Goal: Transaction & Acquisition: Register for event/course

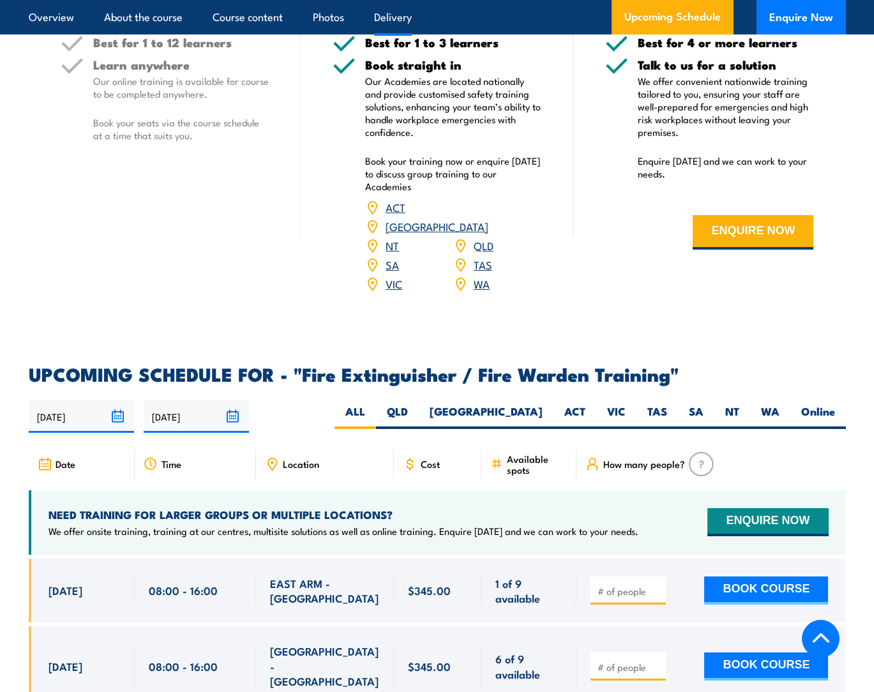
scroll to position [1787, 0]
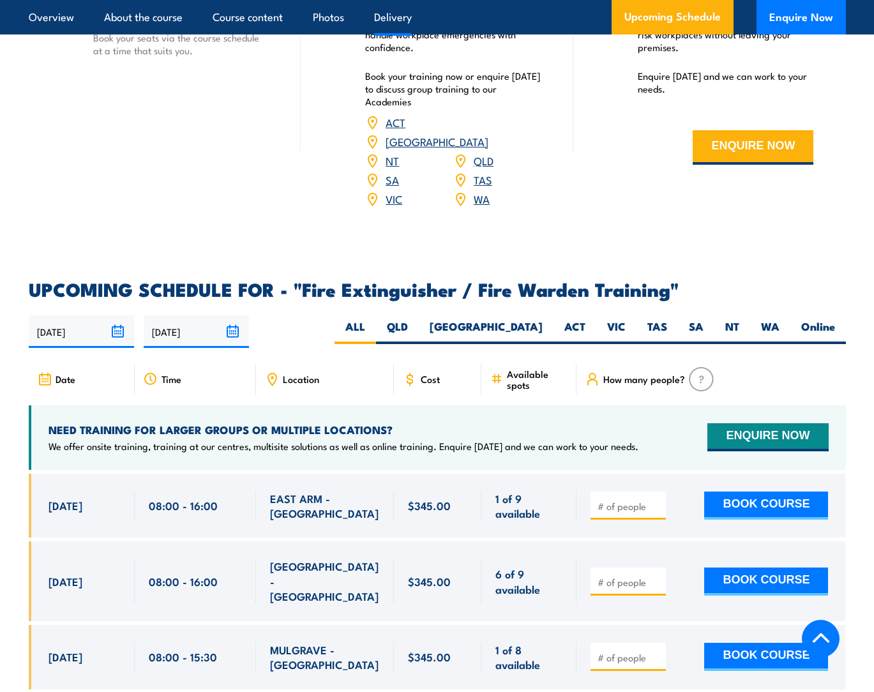
click at [629, 576] on input "number" at bounding box center [629, 582] width 64 height 13
type input "1"
click at [657, 576] on input "1" at bounding box center [629, 582] width 64 height 13
click at [616, 576] on input "number" at bounding box center [629, 582] width 64 height 13
type input "1"
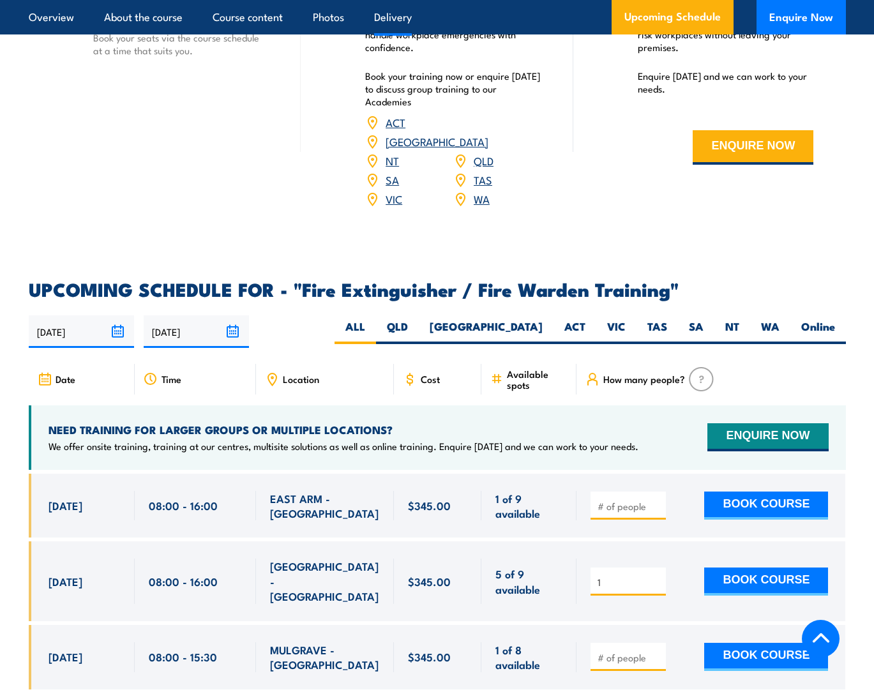
click at [657, 576] on input "1" at bounding box center [629, 582] width 64 height 13
click at [743, 567] on button "BOOK COURSE" at bounding box center [766, 581] width 124 height 28
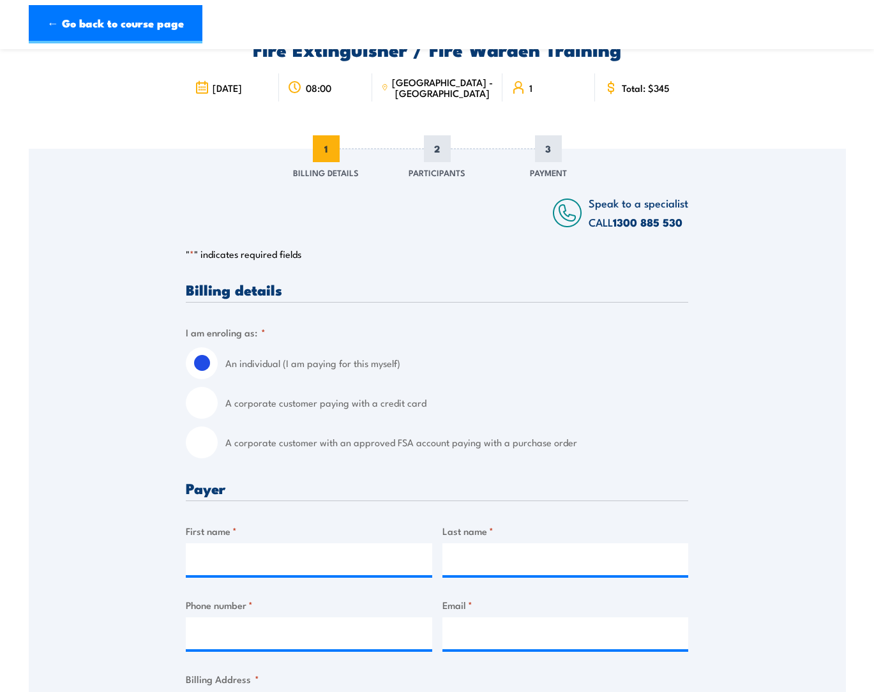
scroll to position [85, 0]
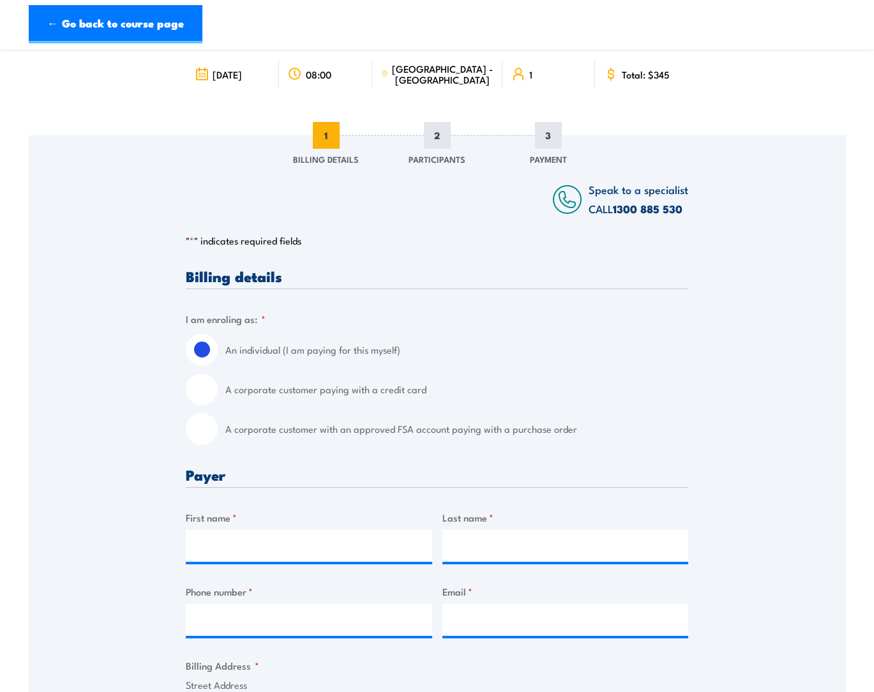
click at [305, 387] on label "A corporate customer paying with a credit card" at bounding box center [456, 389] width 463 height 32
click at [218, 387] on input "A corporate customer paying with a credit card" at bounding box center [202, 389] width 32 height 32
radio input "true"
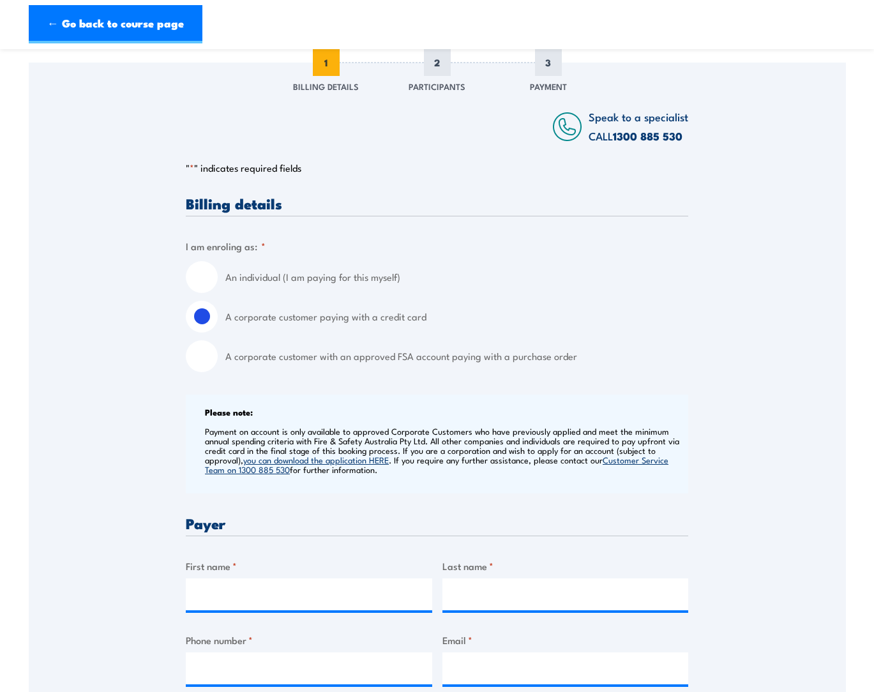
scroll to position [255, 0]
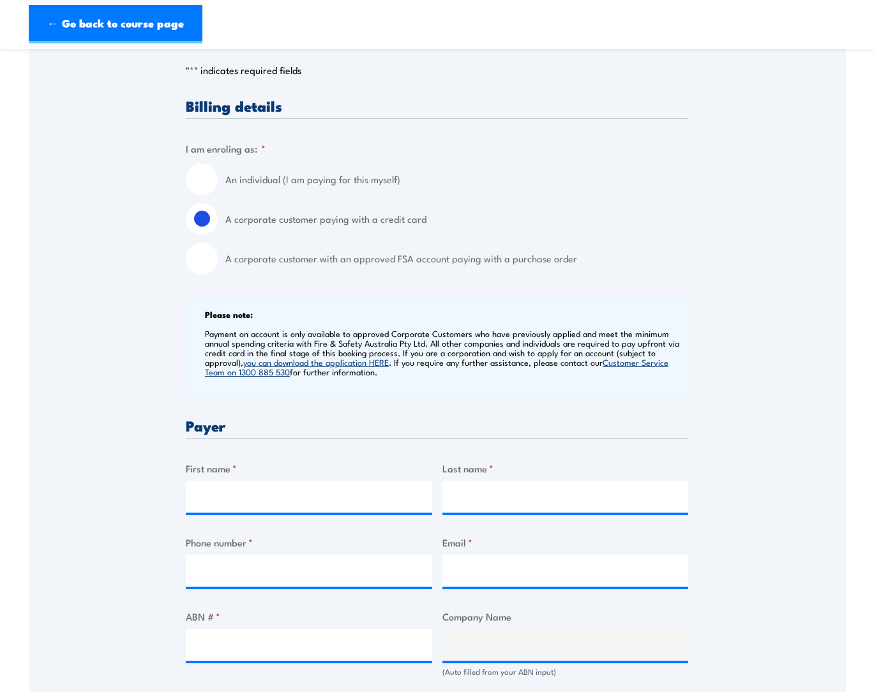
click at [253, 471] on label "First name *" at bounding box center [309, 468] width 246 height 15
click at [253, 481] on input "First name *" at bounding box center [309, 497] width 246 height 32
type input "[PERSON_NAME]"
type input "0892271631"
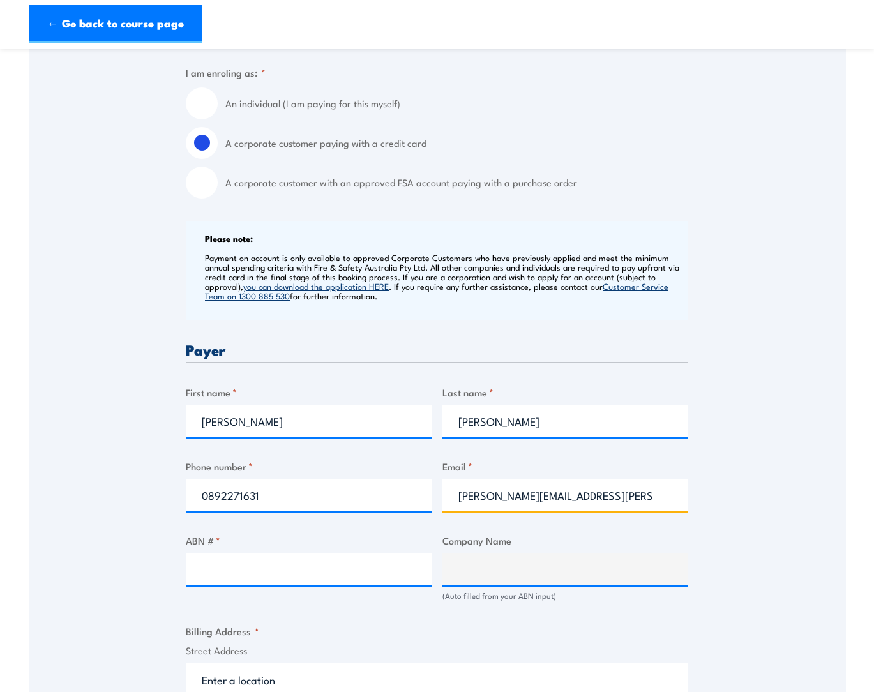
scroll to position [426, 0]
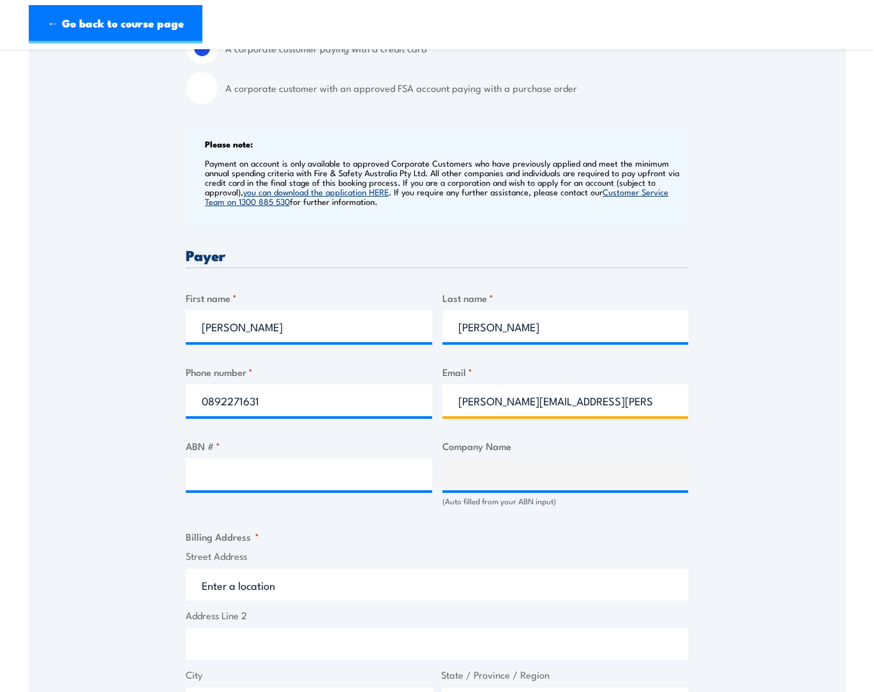
type input "[PERSON_NAME][EMAIL_ADDRESS][PERSON_NAME][DOMAIN_NAME]"
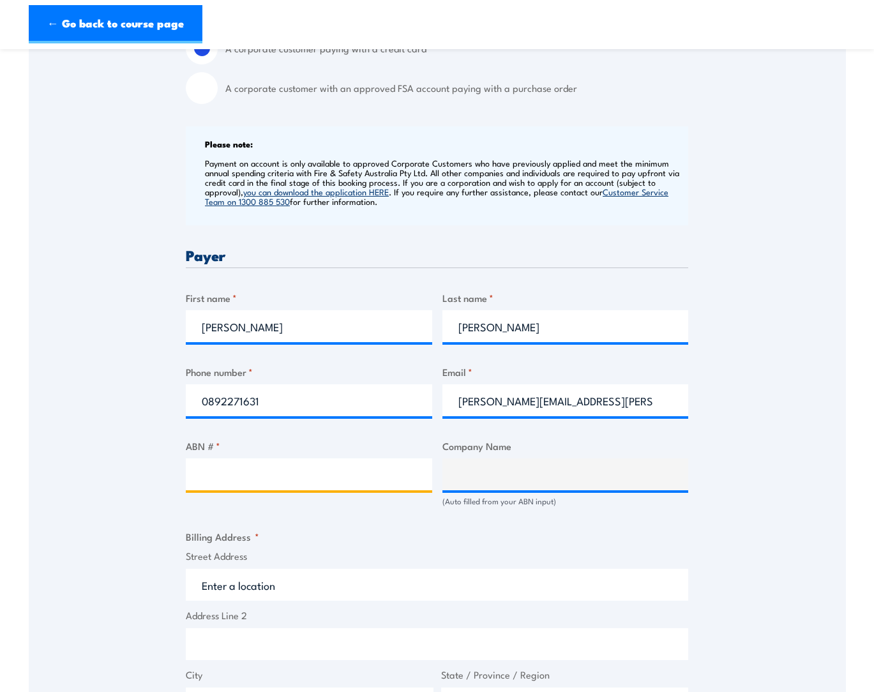
click at [281, 470] on input "ABN # *" at bounding box center [309, 474] width 246 height 32
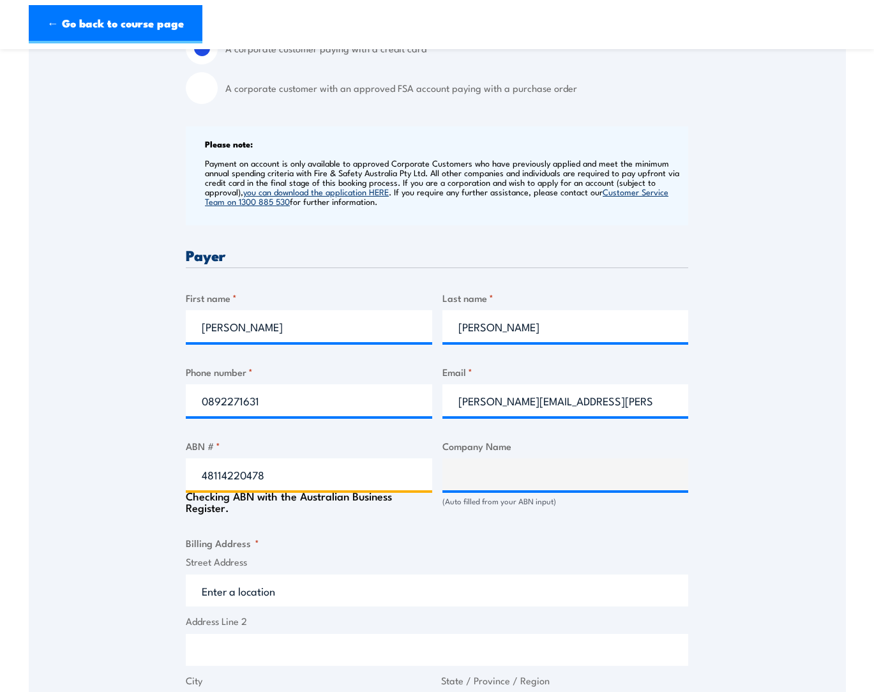
type input "48114220478"
type input "Aboriginal Health Council of [GEOGRAPHIC_DATA]"
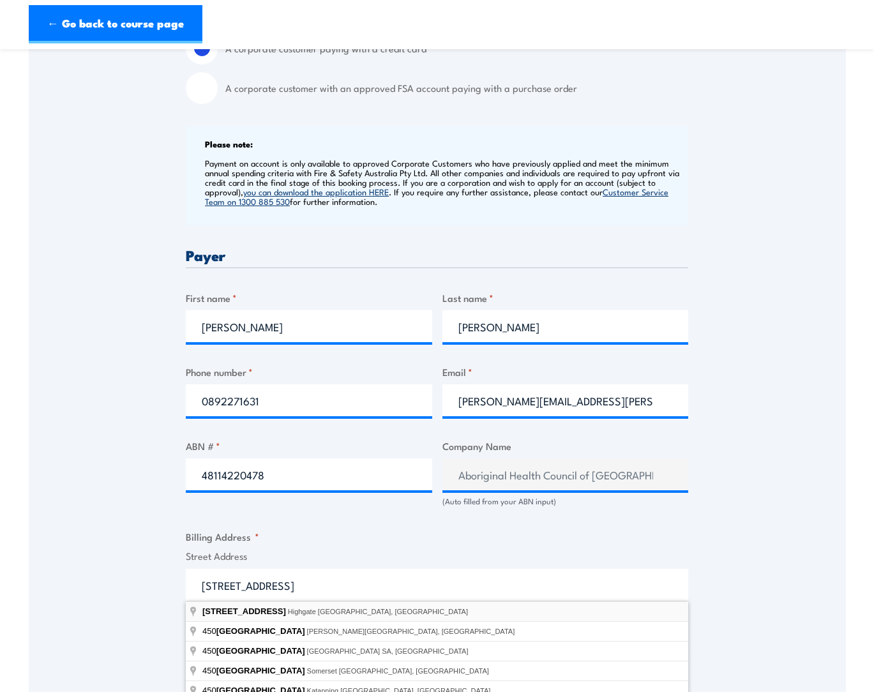
type input "[STREET_ADDRESS]"
type input "Highgate"
type input "[GEOGRAPHIC_DATA]"
type input "6003"
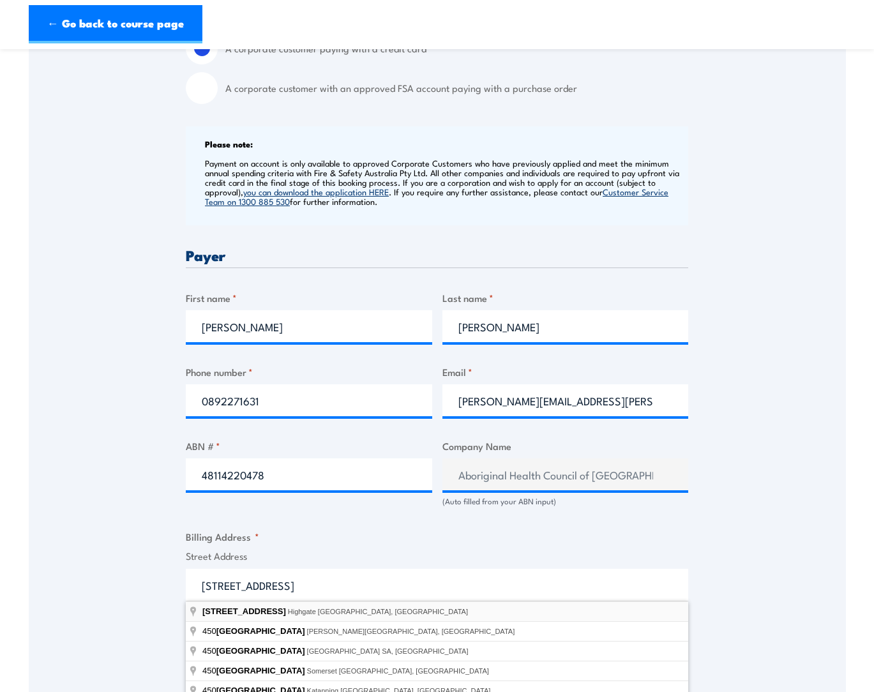
select select "[GEOGRAPHIC_DATA]"
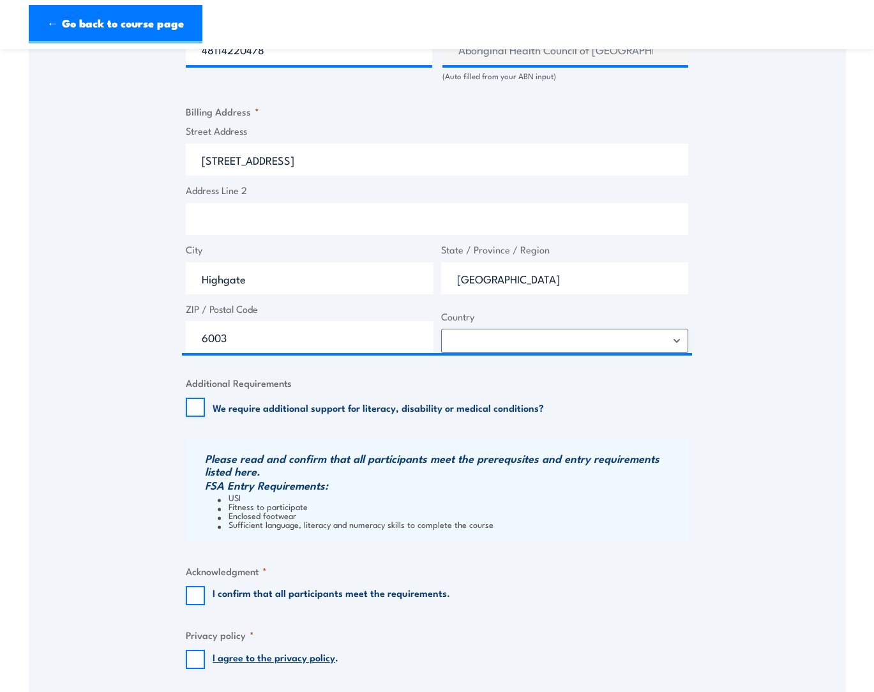
scroll to position [1021, 0]
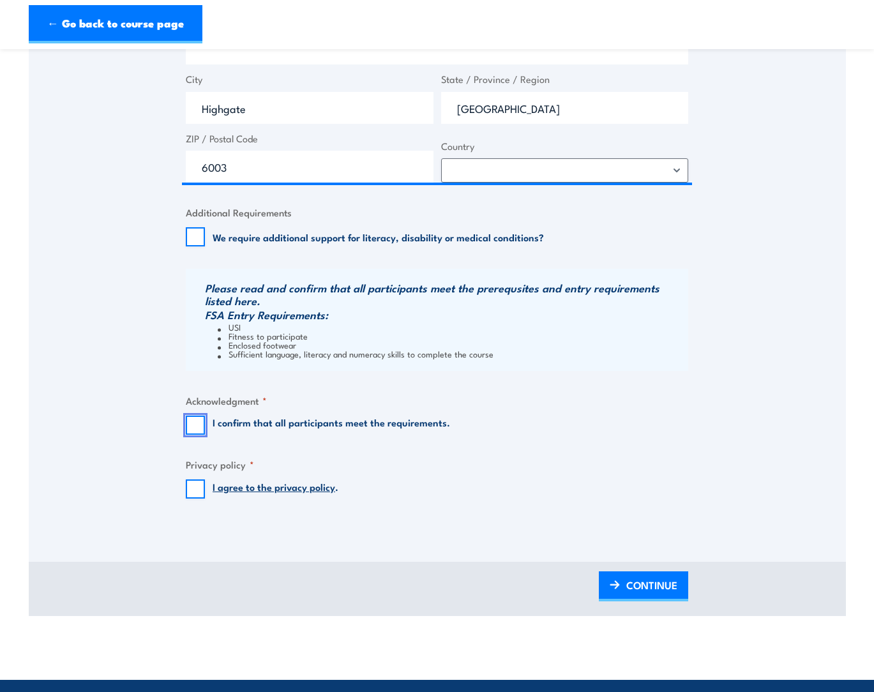
click at [197, 426] on input "I confirm that all participants meet the requirements." at bounding box center [195, 424] width 19 height 19
checkbox input "true"
click at [196, 491] on input "I agree to the privacy policy ." at bounding box center [195, 488] width 19 height 19
checkbox input "true"
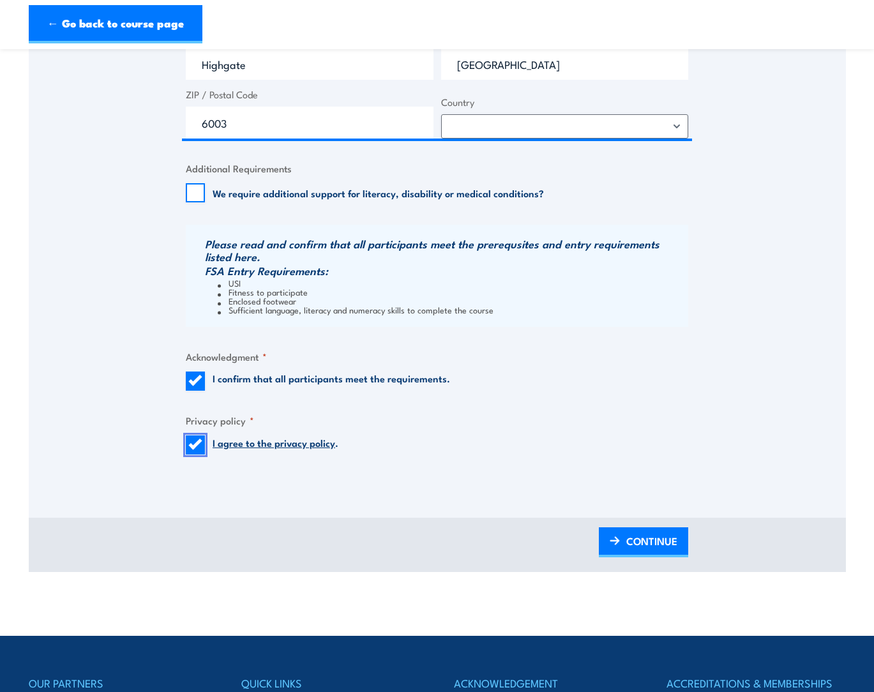
scroll to position [1191, 0]
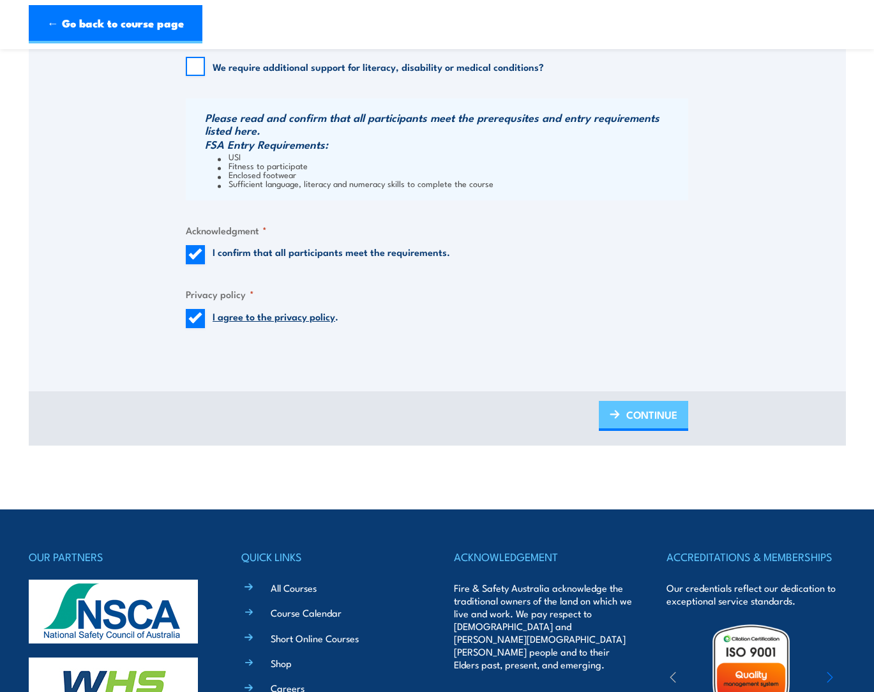
click at [617, 422] on link "CONTINUE" at bounding box center [643, 416] width 89 height 30
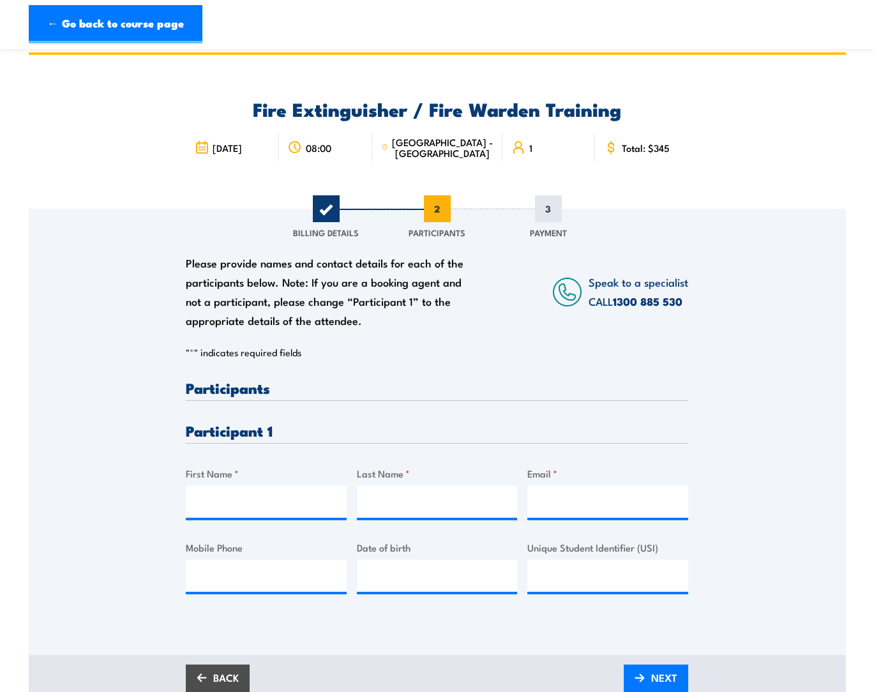
scroll to position [0, 0]
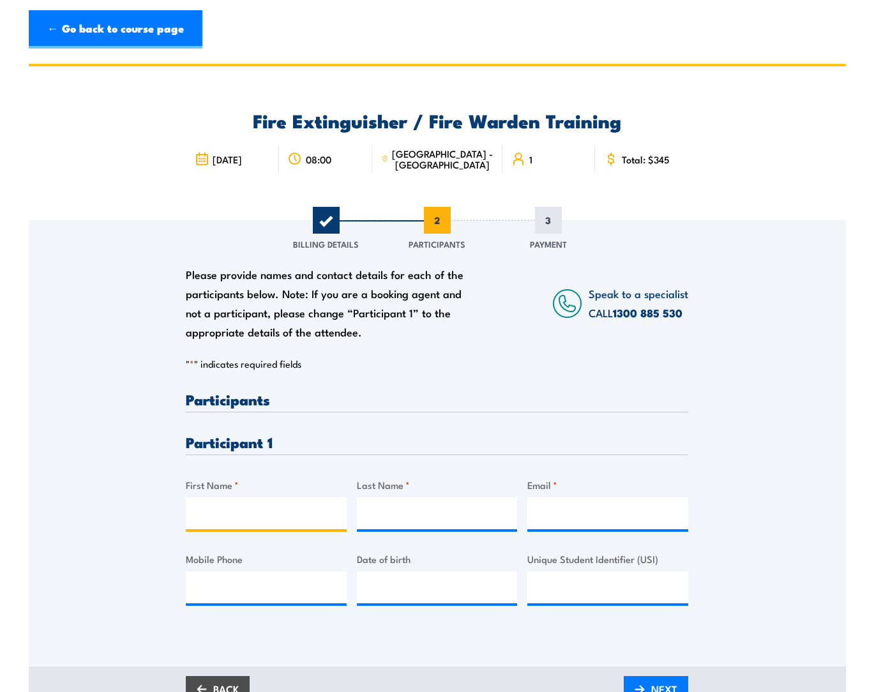
click at [263, 510] on input "First Name *" at bounding box center [266, 513] width 161 height 32
type input "[PERSON_NAME]"
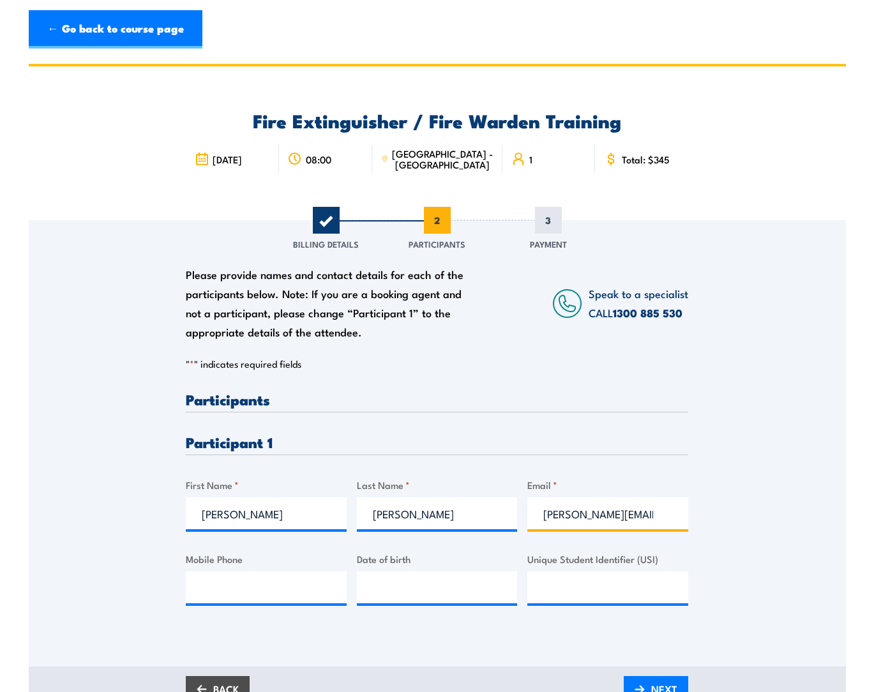
scroll to position [0, 6]
type input "[PERSON_NAME][EMAIL_ADDRESS][PERSON_NAME][DOMAIN_NAME]"
type input "0447006610"
type input "[DATE]"
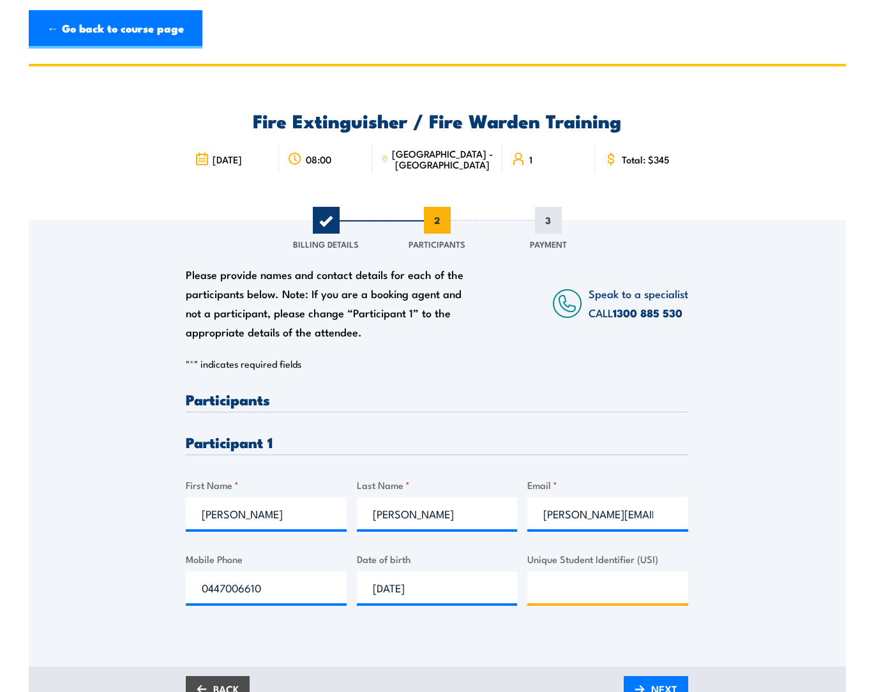
paste input "49MQYPBJTK"
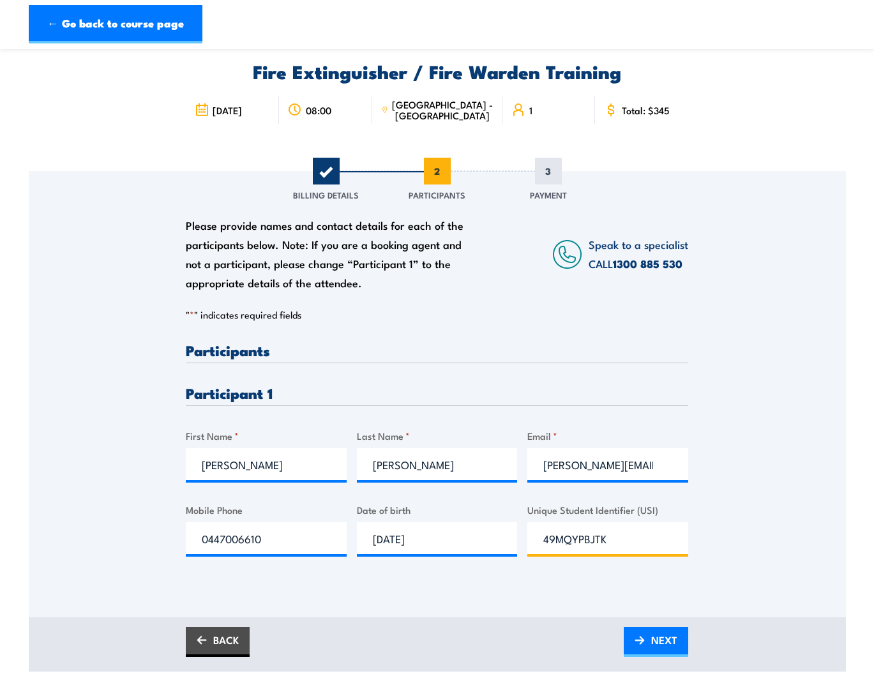
scroll to position [170, 0]
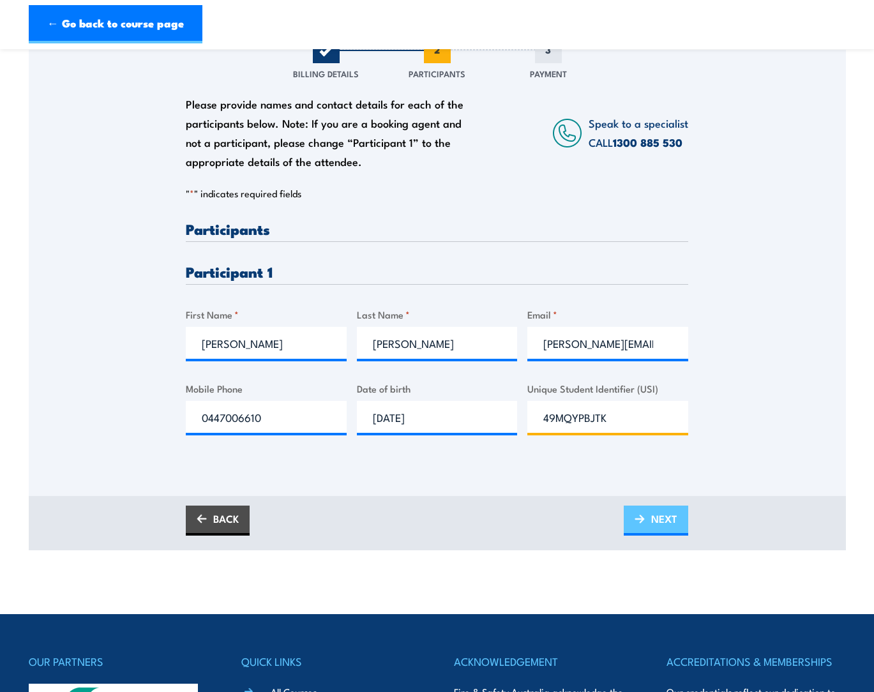
type input "49MQYPBJTK"
click at [645, 519] on link "NEXT" at bounding box center [655, 520] width 64 height 30
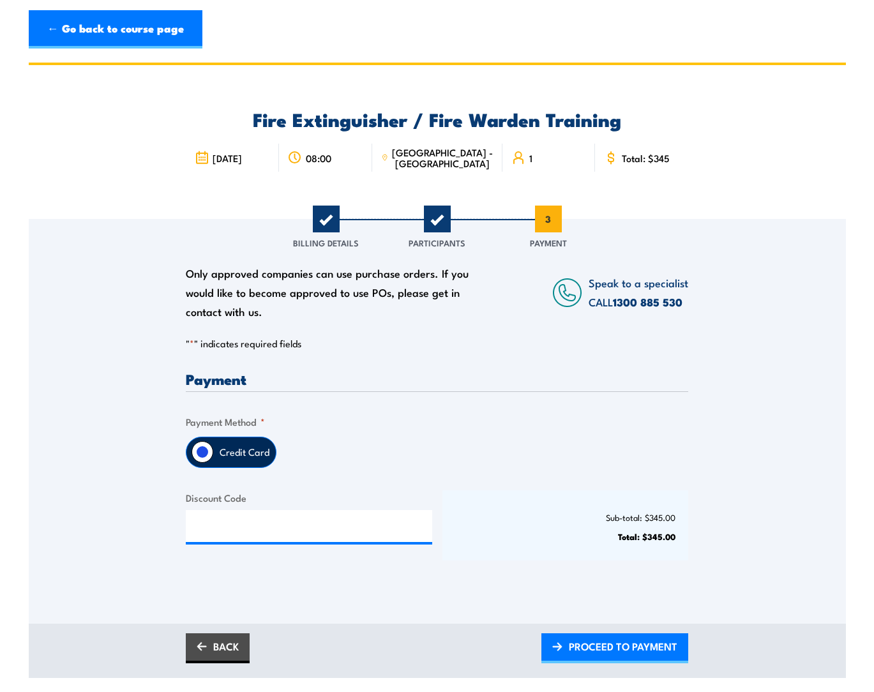
scroll to position [0, 0]
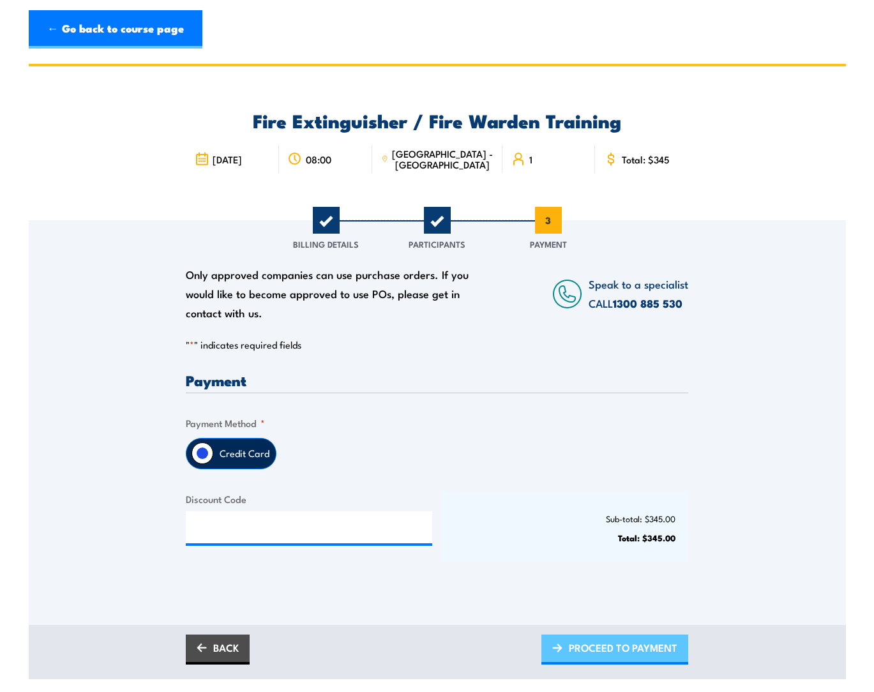
click at [627, 649] on span "PROCEED TO PAYMENT" at bounding box center [623, 648] width 108 height 34
